Goal: Task Accomplishment & Management: Use online tool/utility

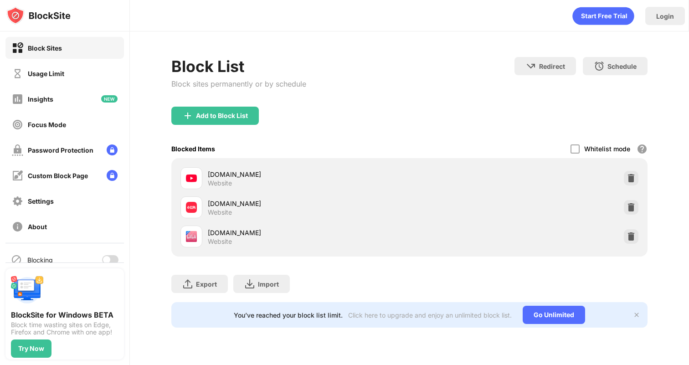
click at [112, 258] on div at bounding box center [110, 259] width 16 height 9
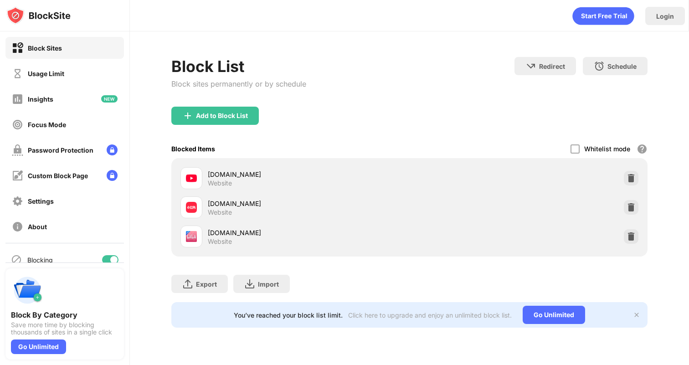
click at [105, 258] on div at bounding box center [110, 259] width 16 height 9
